Goal: Transaction & Acquisition: Subscribe to service/newsletter

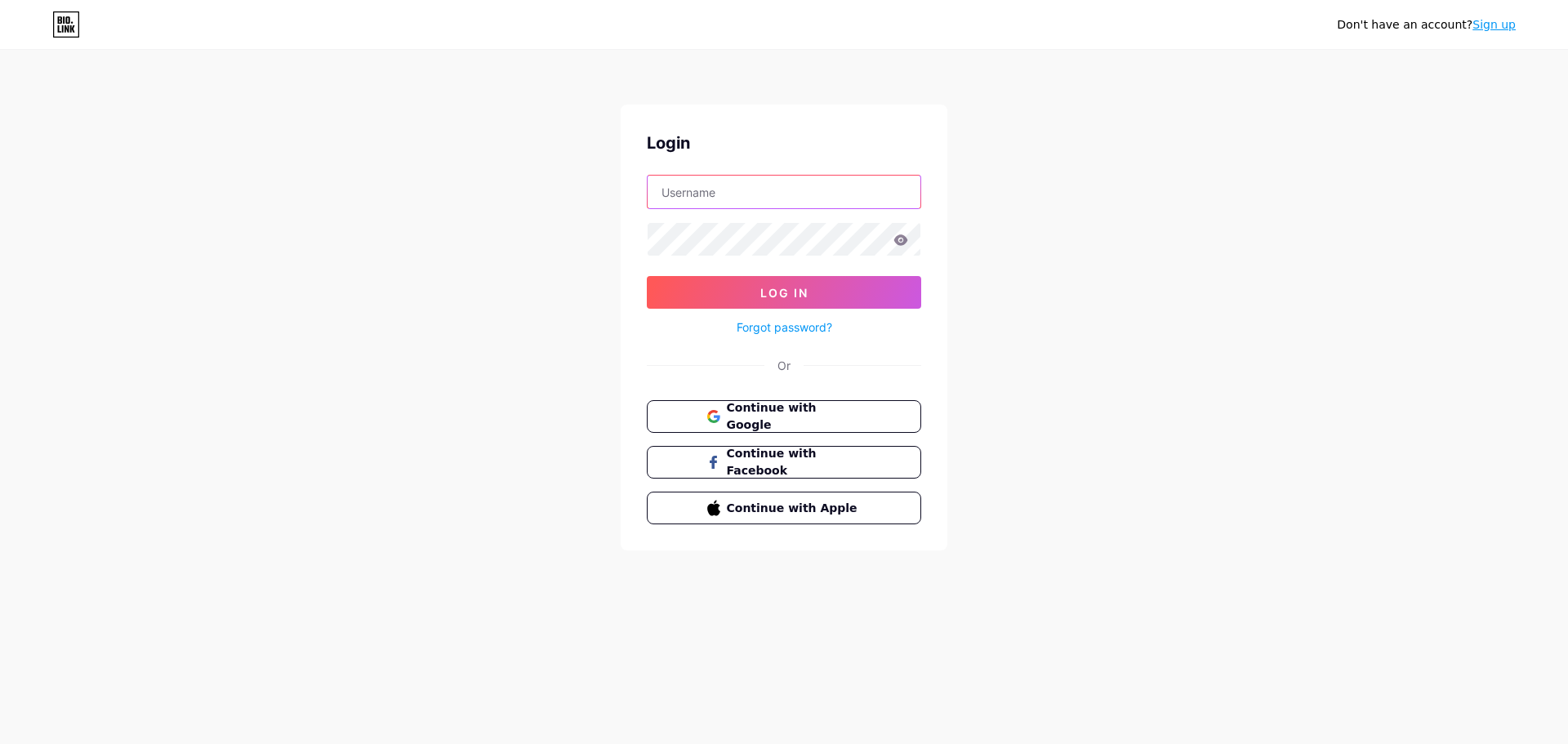
click at [758, 178] on input "text" at bounding box center [783, 192] width 272 height 32
click at [685, 418] on button "Continue with Google" at bounding box center [783, 417] width 278 height 33
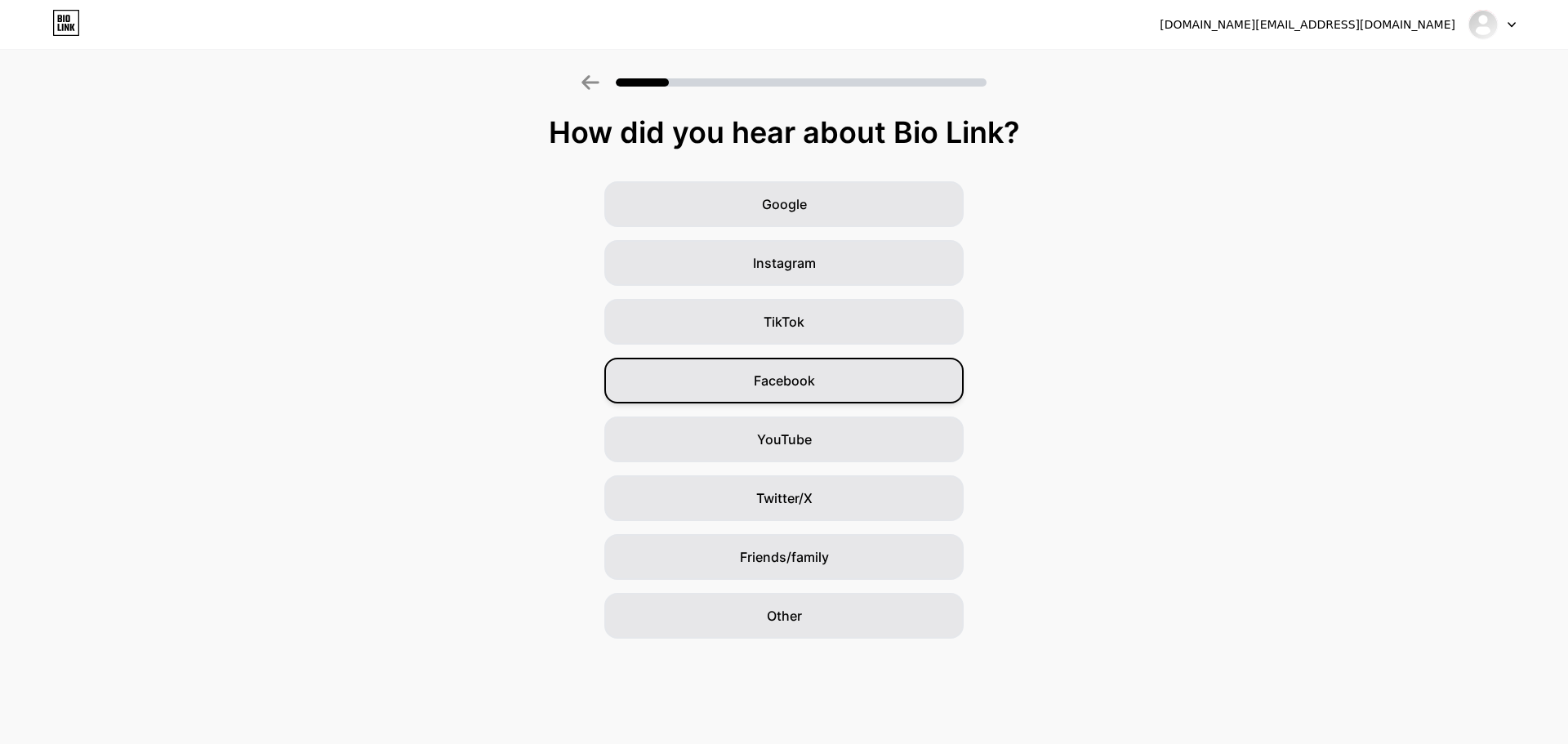
click at [860, 372] on div "Facebook" at bounding box center [784, 381] width 360 height 46
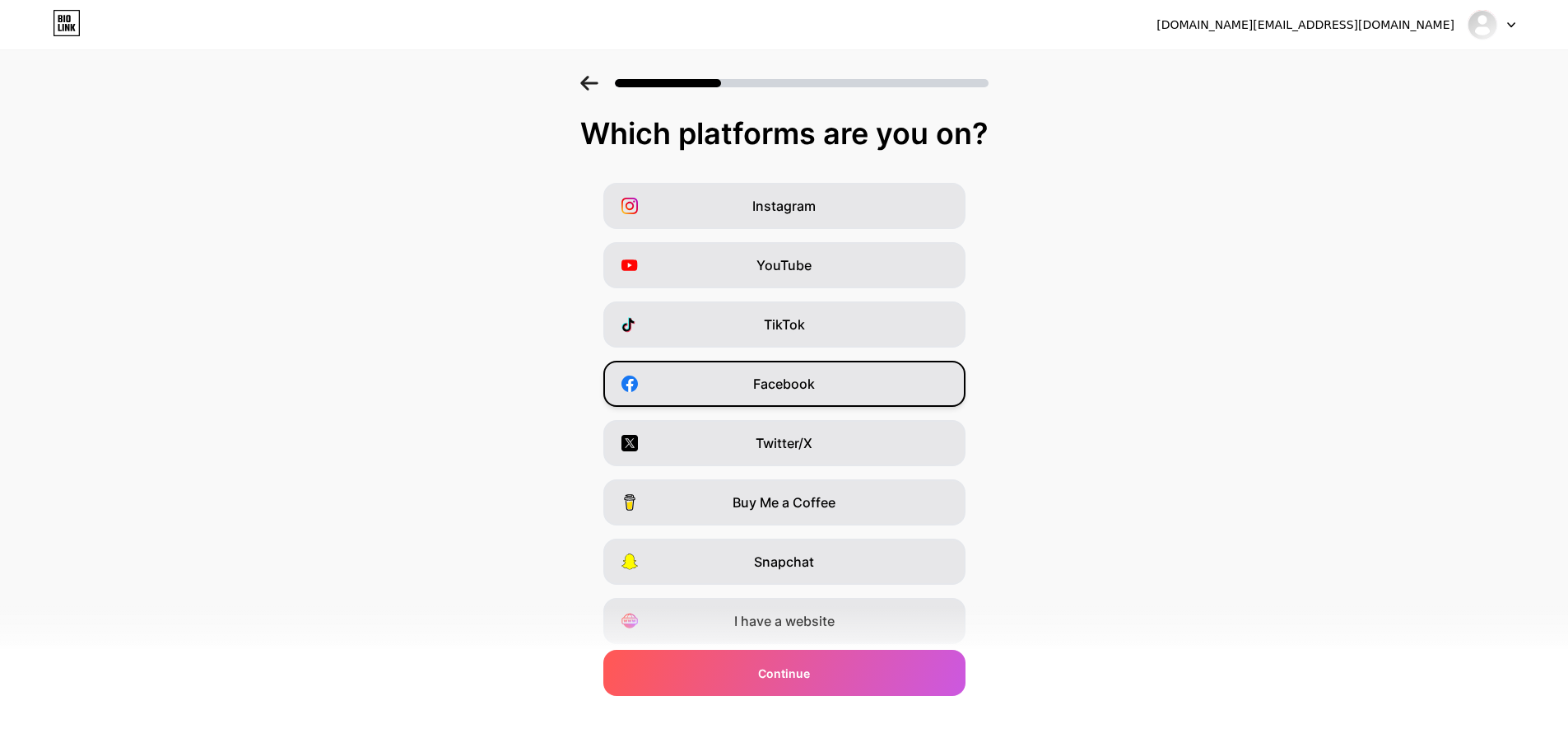
click at [867, 377] on div "Facebook" at bounding box center [784, 384] width 363 height 46
click at [853, 399] on div "Facebook" at bounding box center [784, 384] width 363 height 46
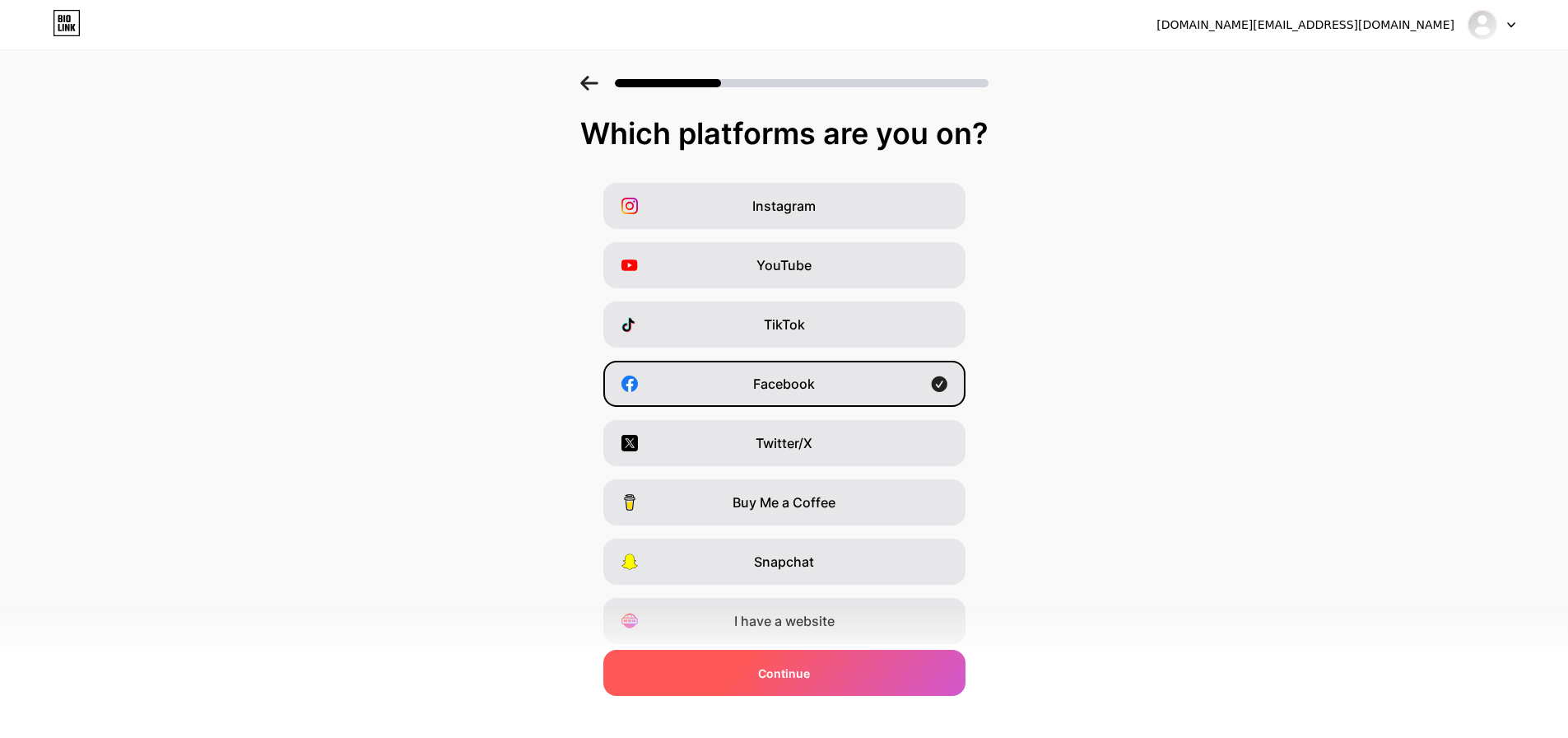
click at [852, 682] on div "Continue" at bounding box center [784, 673] width 363 height 46
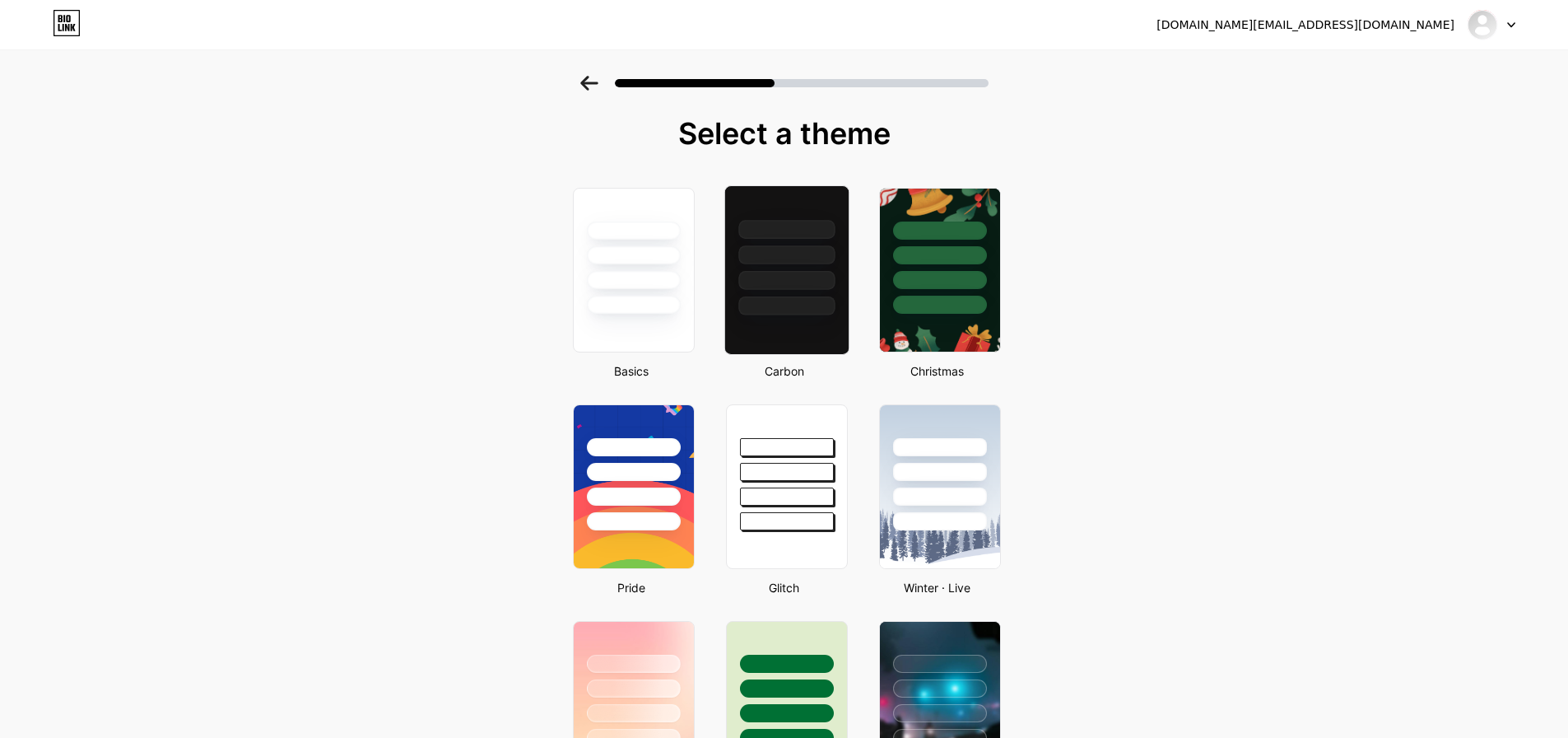
click at [793, 289] on div at bounding box center [786, 280] width 97 height 19
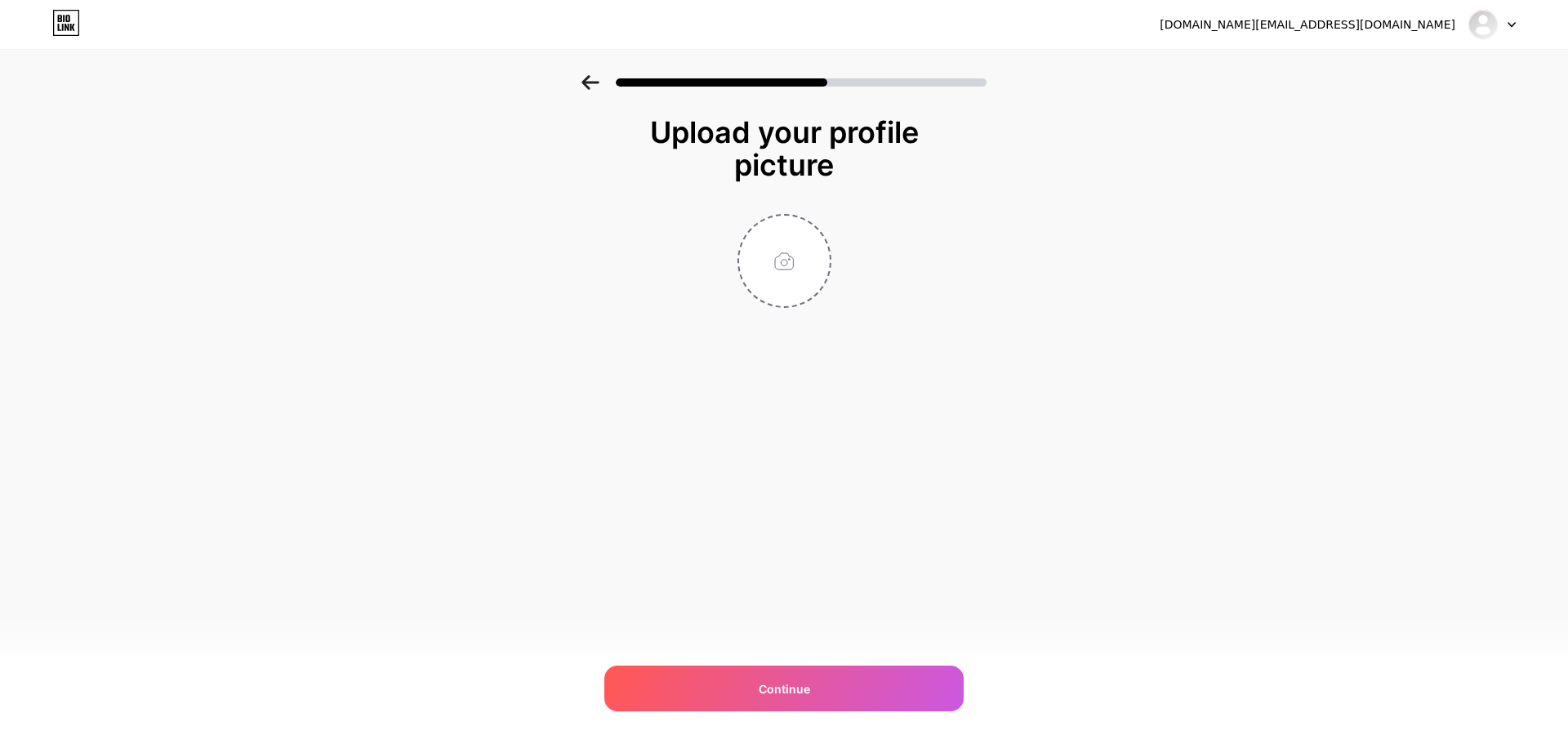
click at [752, 189] on div "Upload your profile picture Continue" at bounding box center [784, 212] width 327 height 192
click at [756, 236] on input "file" at bounding box center [785, 261] width 91 height 91
type input "C:\fakepath\3663.webp"
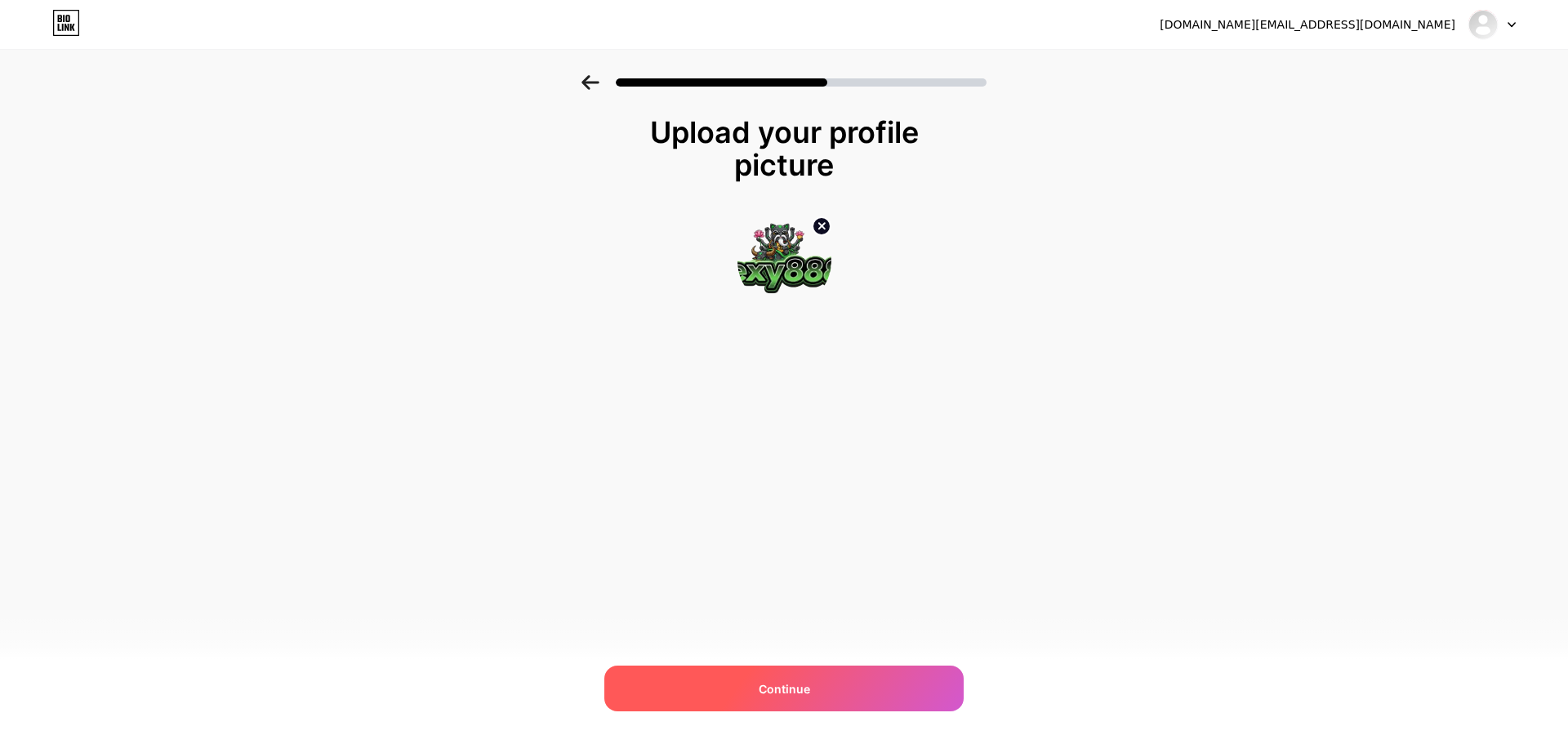
click at [866, 683] on div "Continue" at bounding box center [784, 688] width 360 height 46
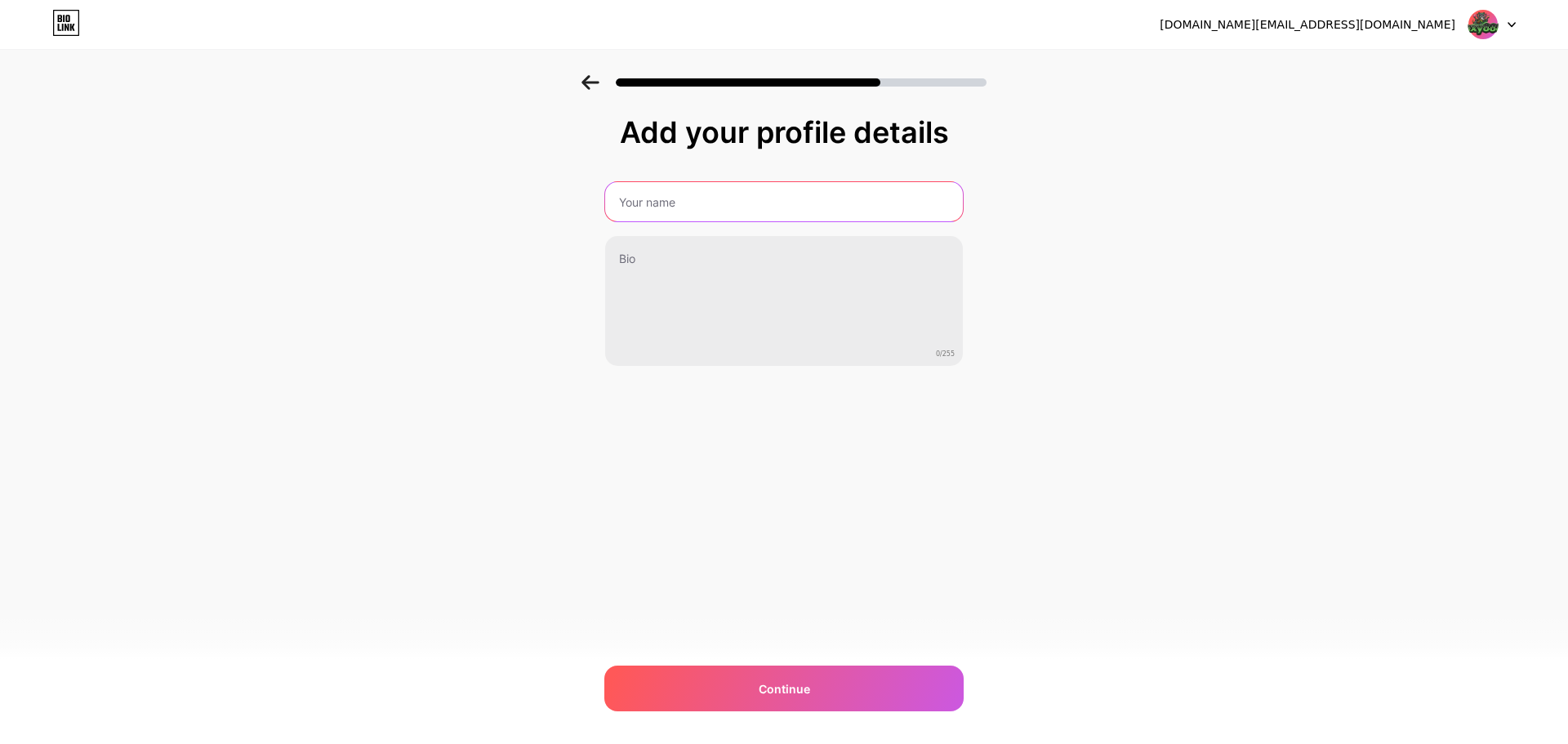
click at [812, 206] on input "text" at bounding box center [784, 201] width 358 height 39
type input "lexy888"
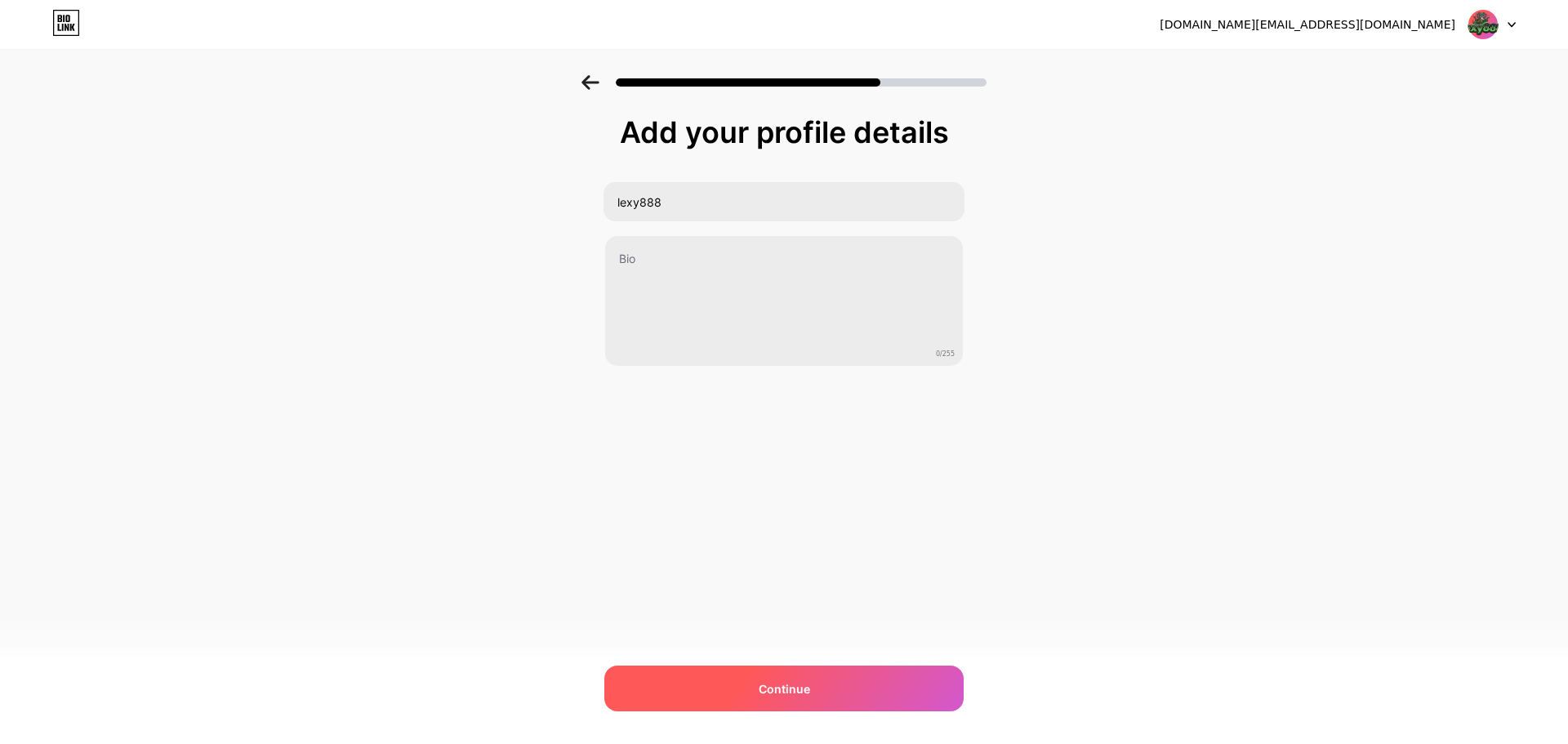
click at [847, 687] on div "Continue" at bounding box center [784, 688] width 360 height 46
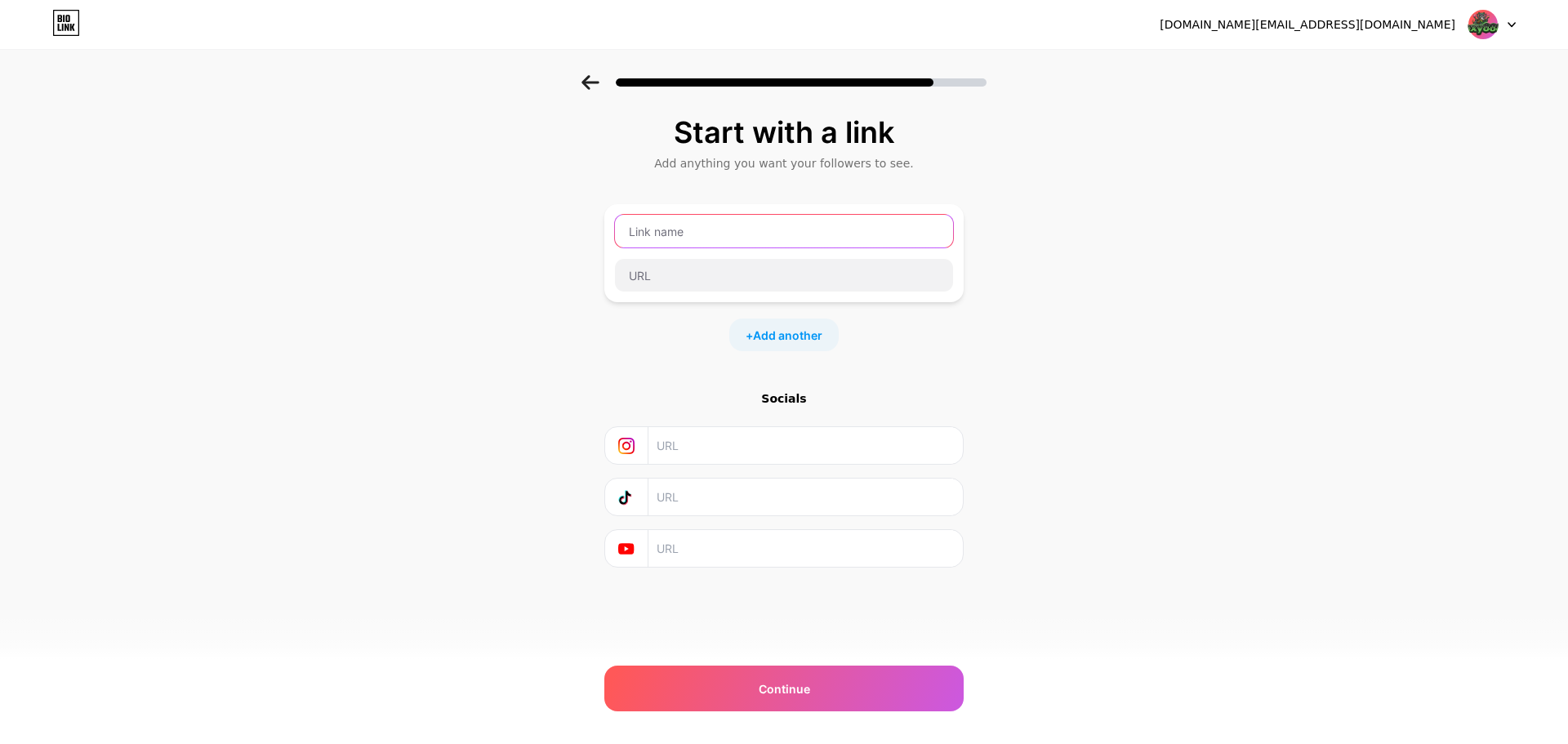
click at [756, 241] on input "text" at bounding box center [784, 231] width 338 height 32
type input "lexy"
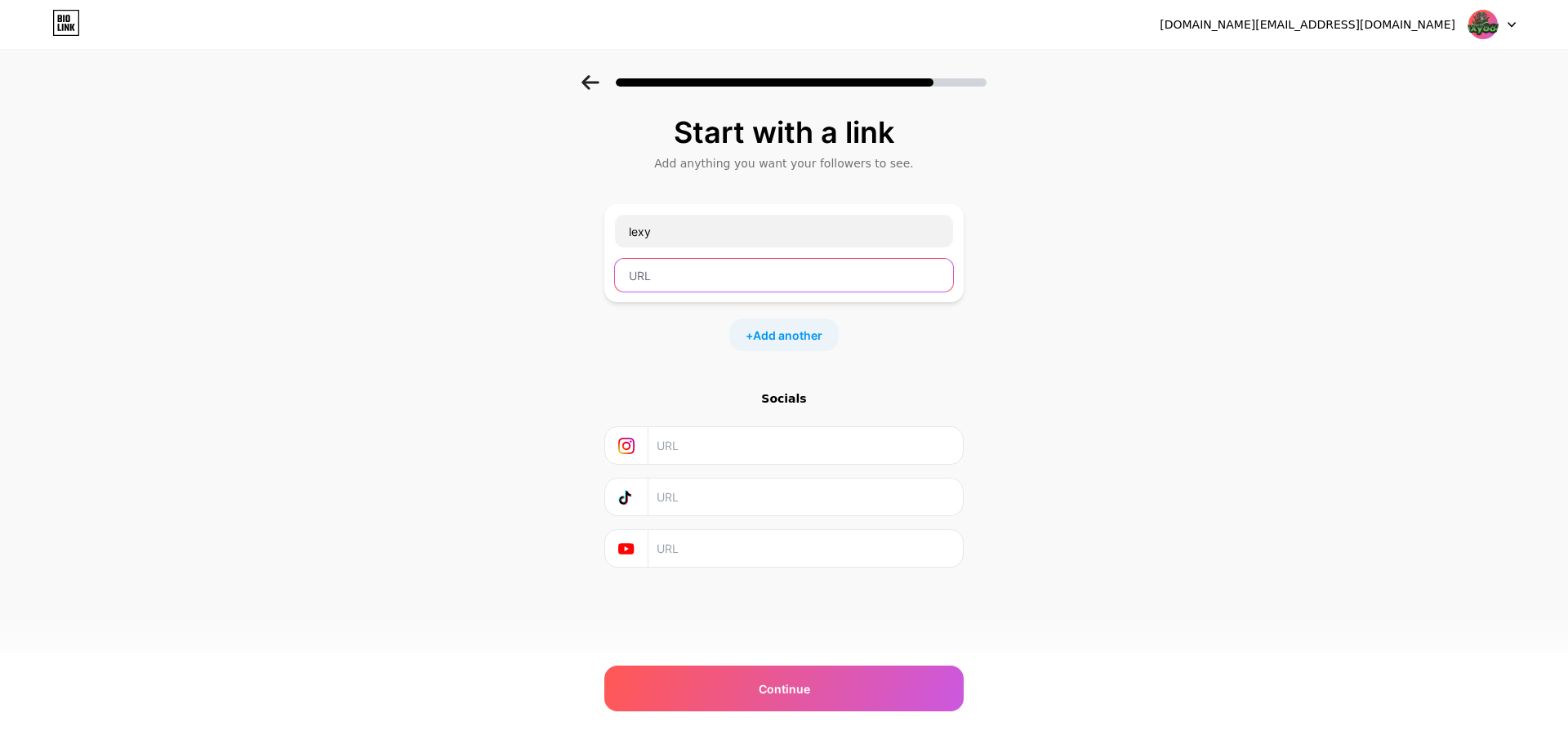
click at [753, 272] on input "text" at bounding box center [784, 275] width 338 height 32
paste input "[URL][DOMAIN_NAME]"
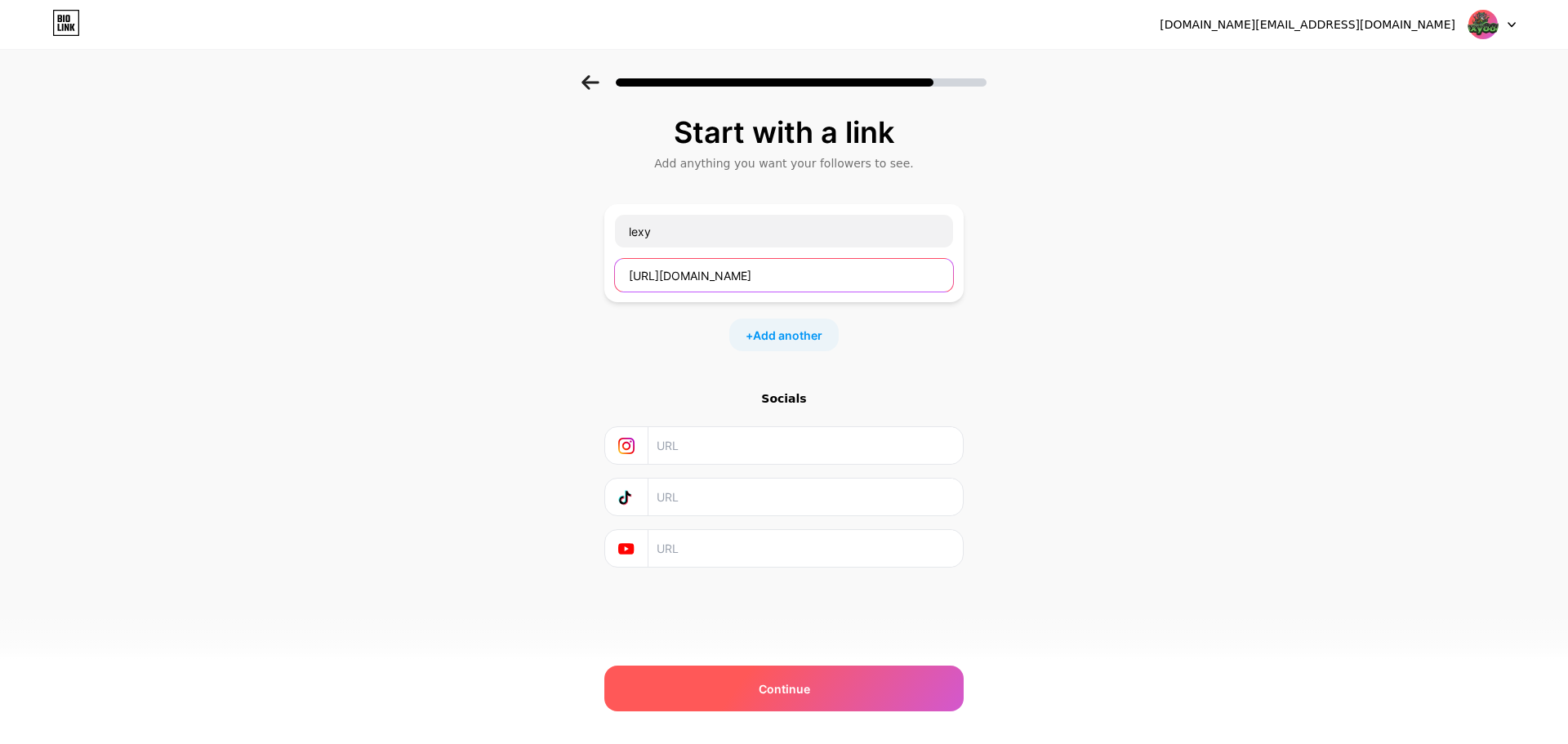
type input "[URL][DOMAIN_NAME]"
click at [855, 698] on div "Continue" at bounding box center [784, 688] width 360 height 46
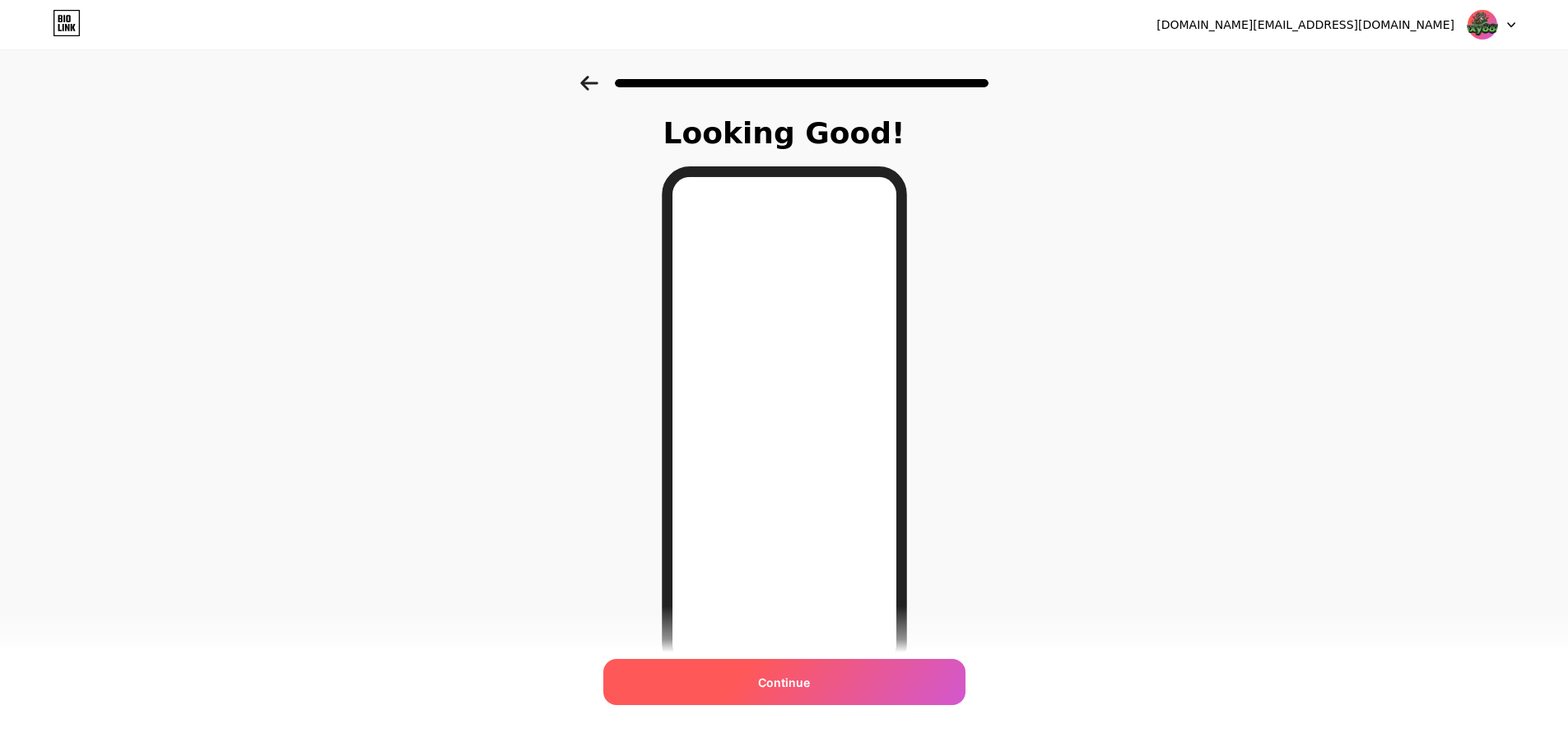
click at [906, 682] on div "Continue" at bounding box center [784, 682] width 363 height 46
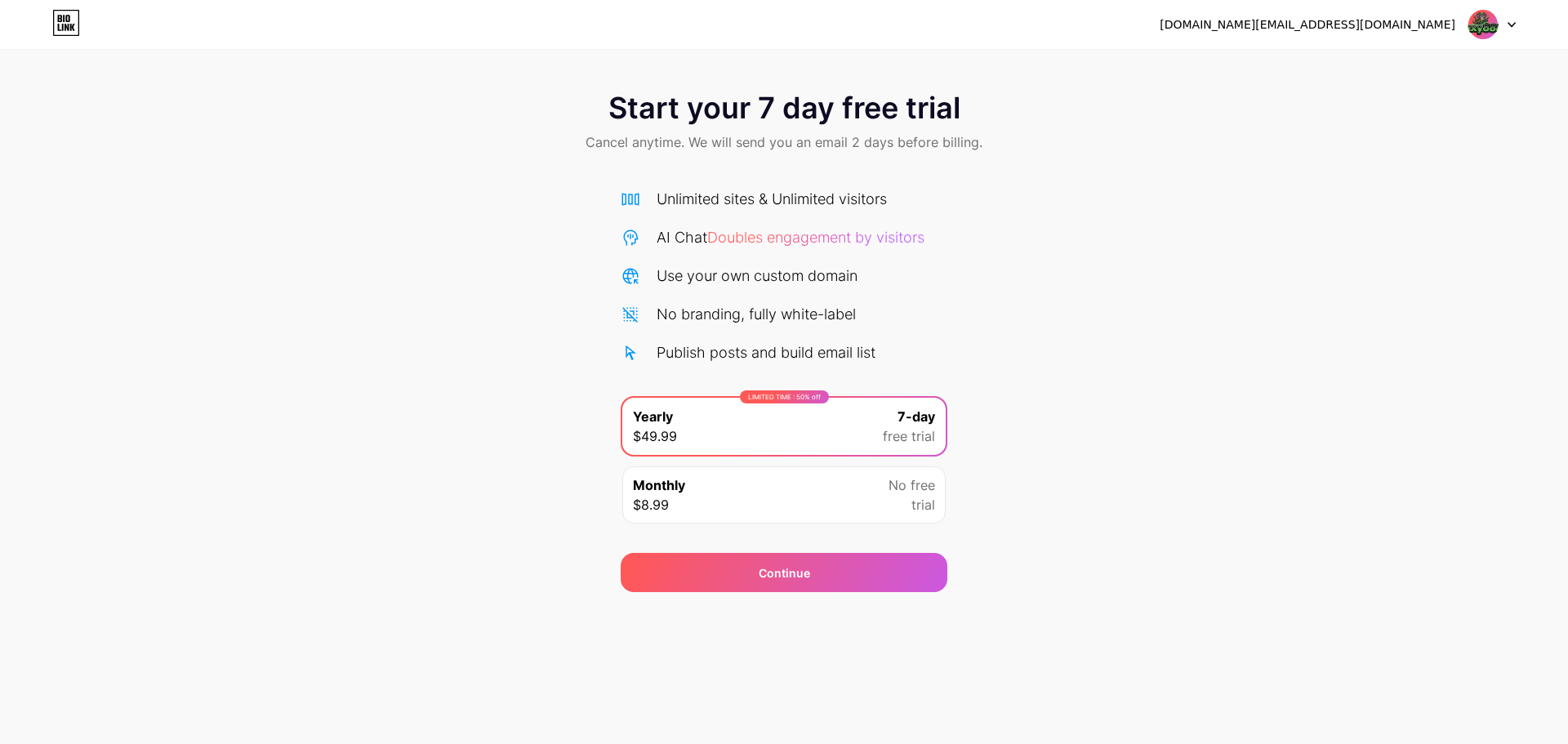
click at [1487, 15] on img at bounding box center [1483, 24] width 31 height 31
click at [1503, 15] on div at bounding box center [1492, 24] width 47 height 29
click at [1503, 25] on div at bounding box center [1492, 24] width 47 height 29
click at [1129, 408] on div "Start your 7 day free trial Cancel anytime. We will send you an email 2 days be…" at bounding box center [784, 333] width 1568 height 517
click at [72, 31] on icon at bounding box center [65, 23] width 28 height 27
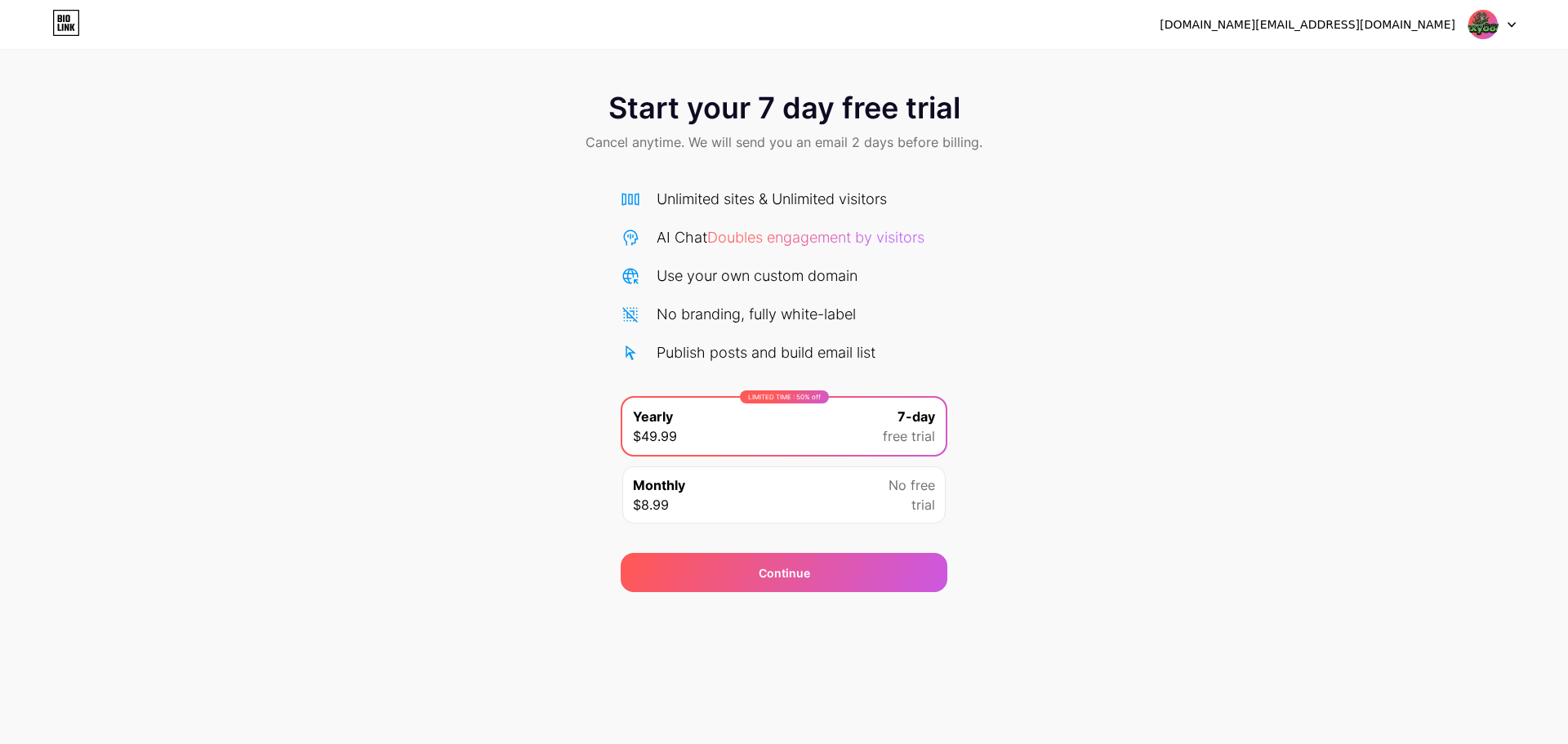
click at [770, 477] on div "Monthly $8.99 No free trial" at bounding box center [784, 494] width 324 height 57
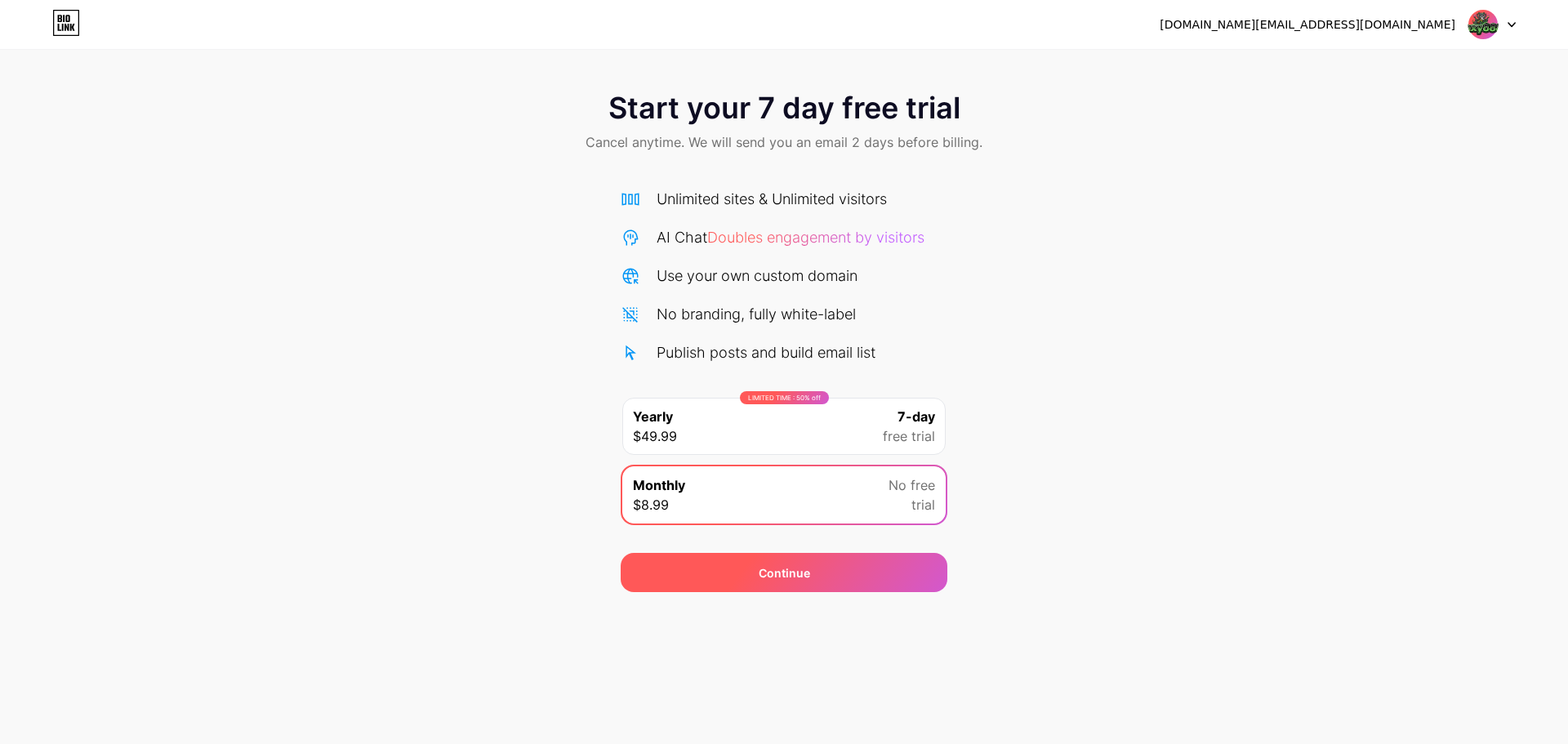
click at [826, 571] on div "Continue" at bounding box center [784, 572] width 327 height 39
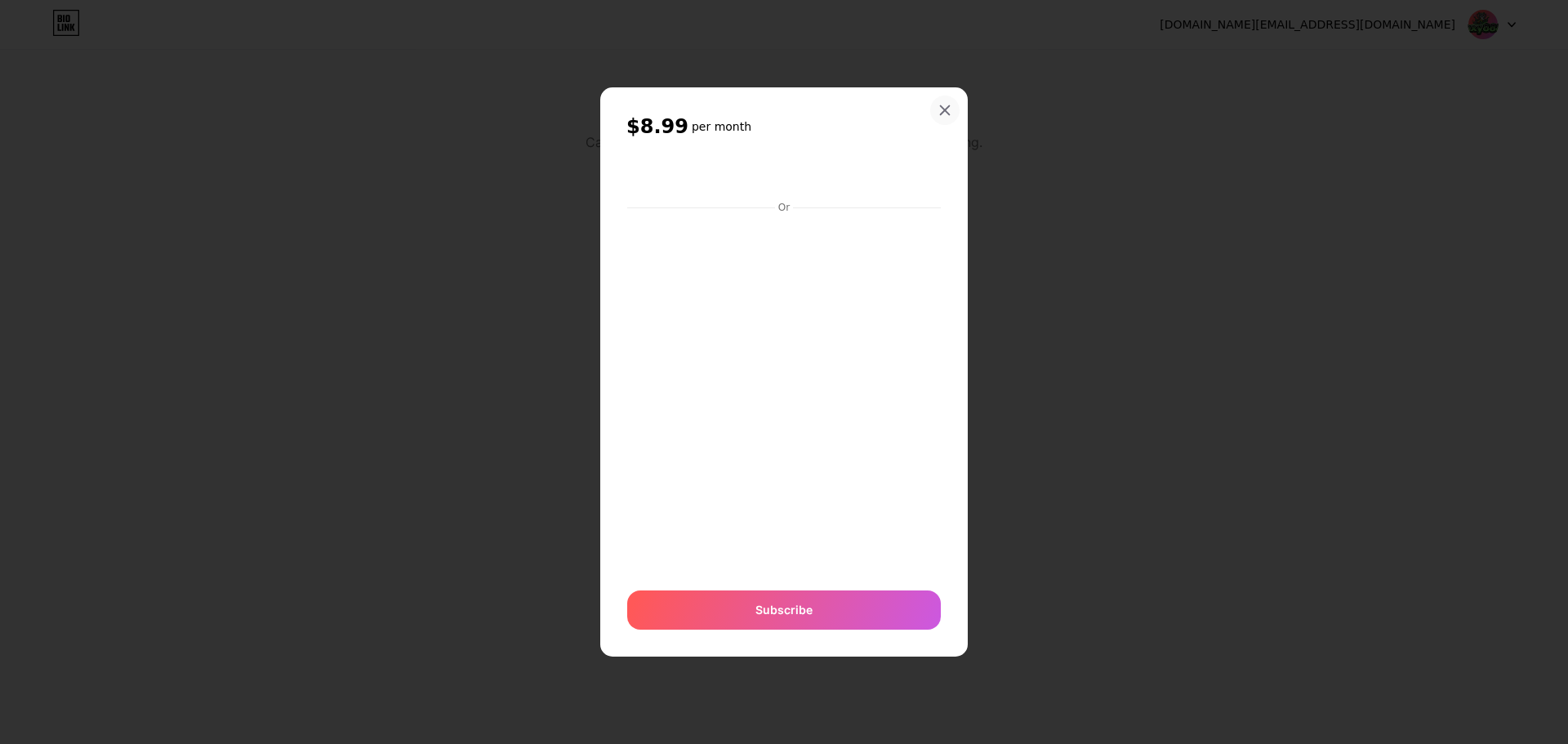
click at [946, 114] on icon at bounding box center [945, 110] width 13 height 13
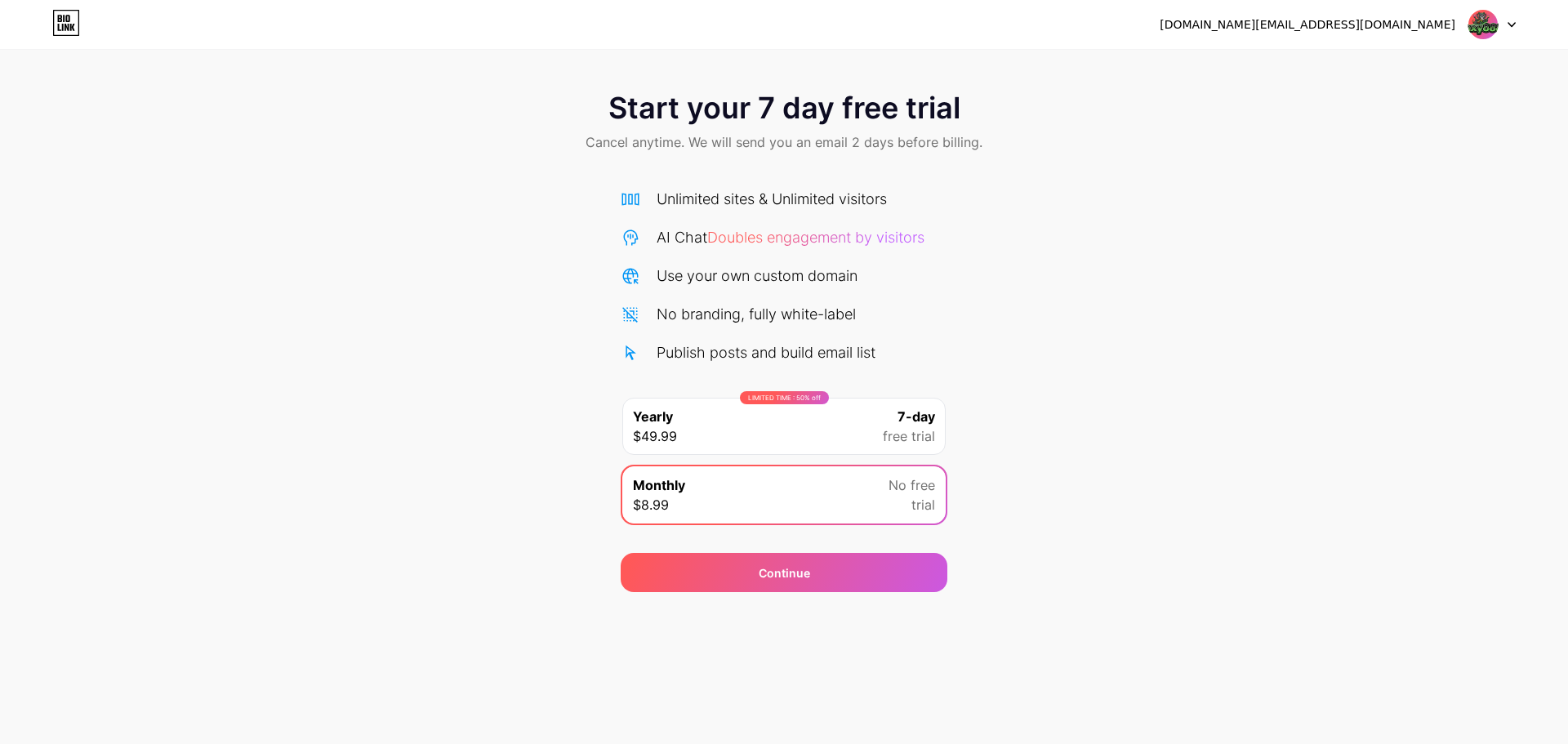
click at [1501, 17] on div at bounding box center [1492, 24] width 47 height 29
click at [72, 24] on icon at bounding box center [65, 23] width 28 height 27
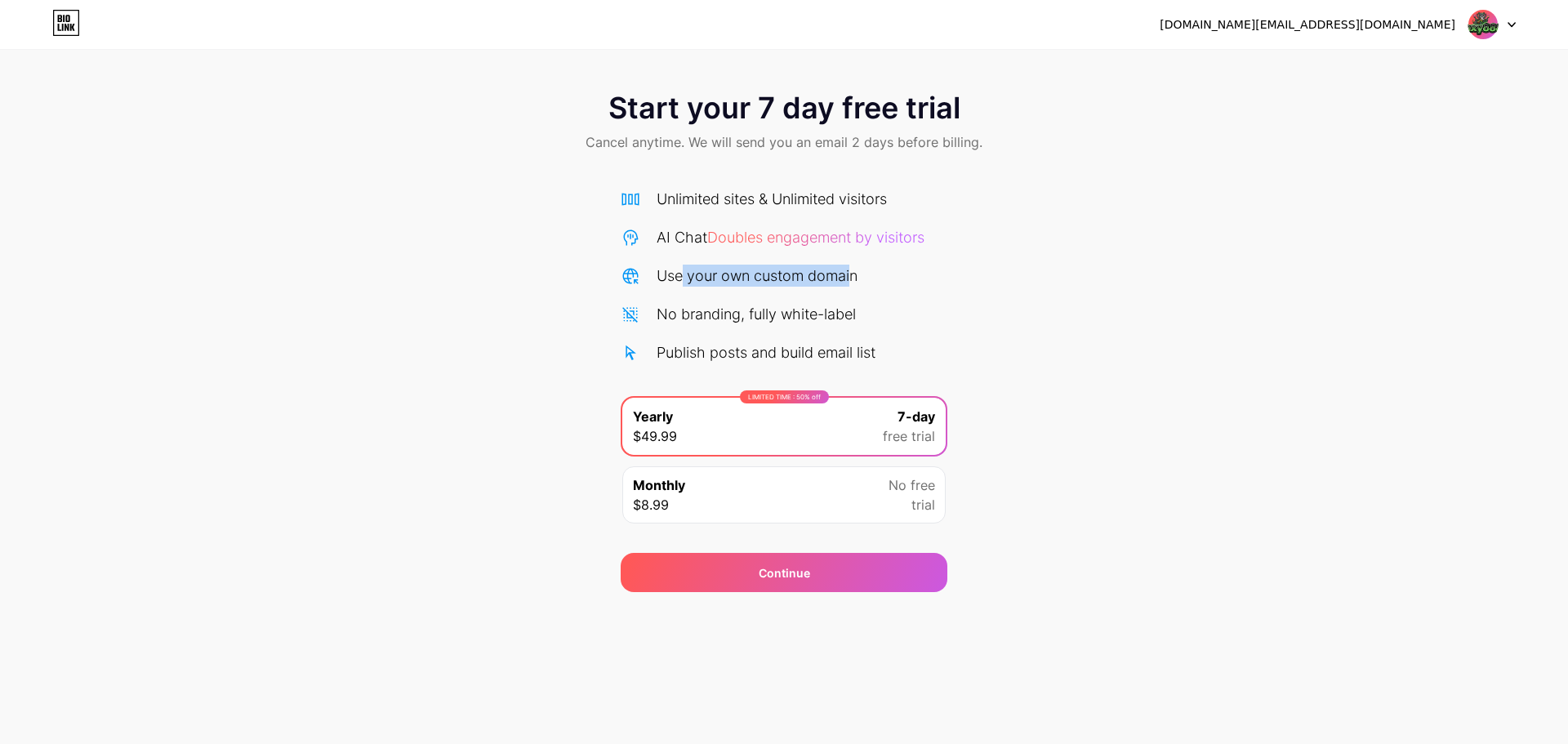
drag, startPoint x: 691, startPoint y: 262, endPoint x: 851, endPoint y: 284, distance: 161.5
click at [851, 284] on div "Unlimited sites & Unlimited visitors AI Chat Doubles engagement by visitors Use…" at bounding box center [784, 275] width 327 height 176
click at [851, 284] on div "Use your own custom domain" at bounding box center [757, 275] width 201 height 22
drag, startPoint x: 759, startPoint y: 291, endPoint x: 928, endPoint y: 311, distance: 170.2
click at [925, 311] on div "Unlimited sites & Unlimited visitors AI Chat Doubles engagement by visitors Use…" at bounding box center [784, 275] width 327 height 176
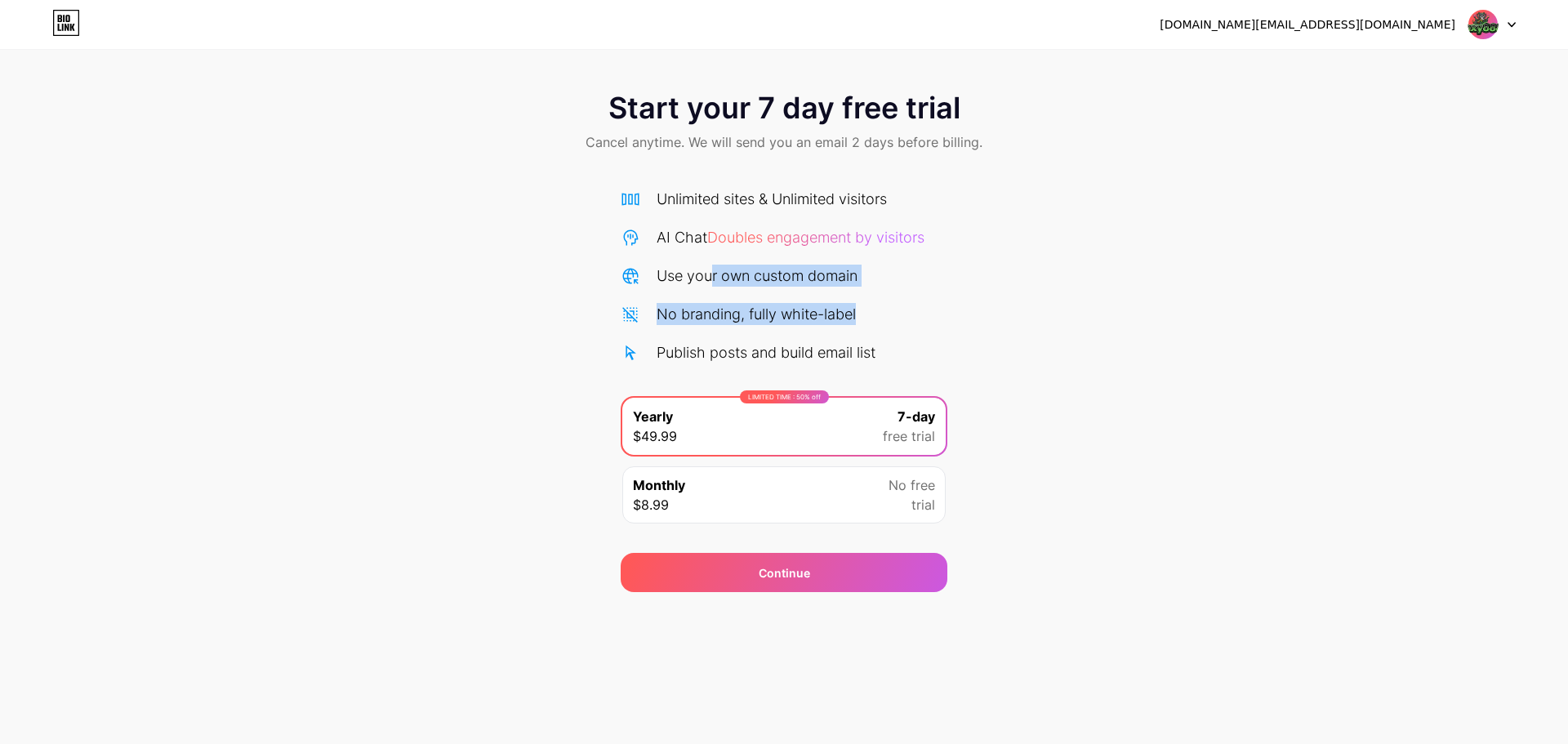
click at [928, 311] on div "No branding, fully white-label" at bounding box center [784, 313] width 327 height 22
drag, startPoint x: 871, startPoint y: 319, endPoint x: 720, endPoint y: 317, distance: 151.0
click at [732, 315] on div "No branding, fully white-label" at bounding box center [784, 313] width 327 height 22
click at [720, 317] on div "No branding, fully white-label" at bounding box center [756, 313] width 199 height 22
drag, startPoint x: 678, startPoint y: 314, endPoint x: 883, endPoint y: 325, distance: 205.3
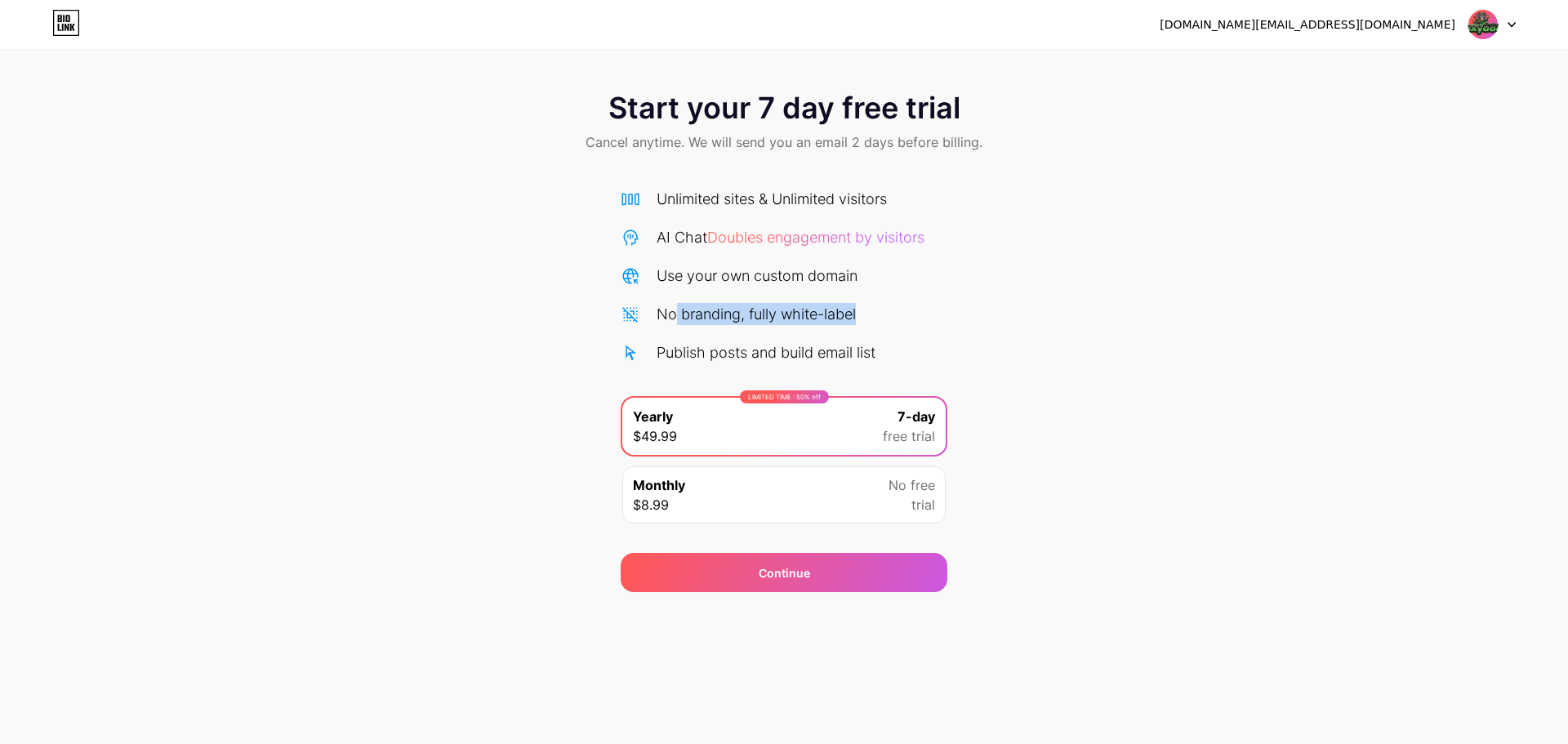
click at [883, 325] on div "No branding, fully white-label" at bounding box center [784, 313] width 327 height 22
drag, startPoint x: 699, startPoint y: 349, endPoint x: 873, endPoint y: 359, distance: 174.3
click at [863, 359] on div "Publish posts and build email list" at bounding box center [766, 352] width 219 height 22
click at [884, 359] on div "Publish posts and build email list" at bounding box center [784, 352] width 327 height 22
